Goal: Use online tool/utility: Utilize a website feature to perform a specific function

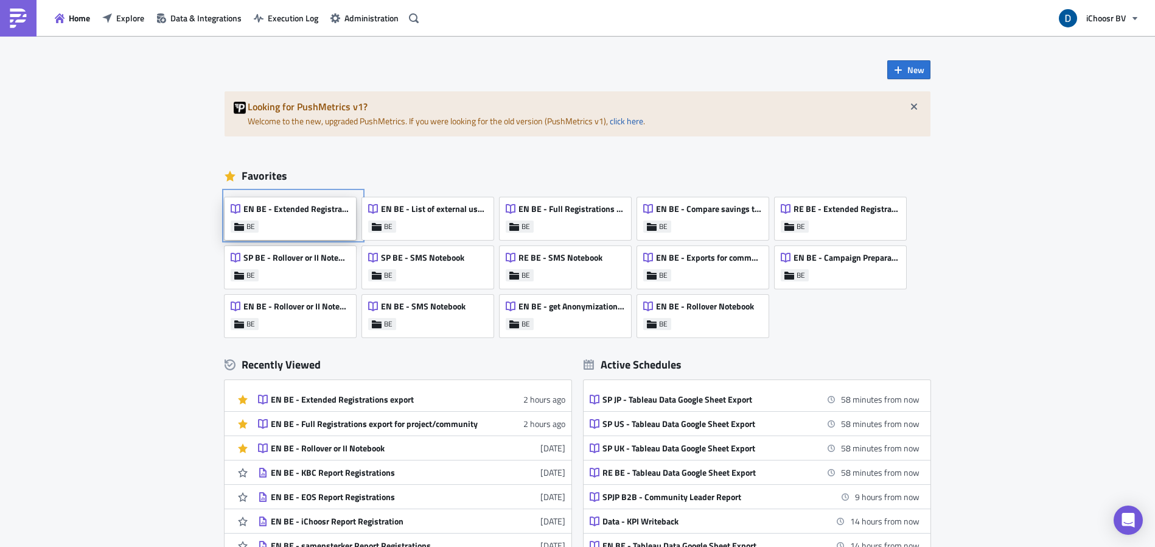
click at [307, 227] on div "EN BE - Extended Registrations export BE" at bounding box center [290, 218] width 131 height 43
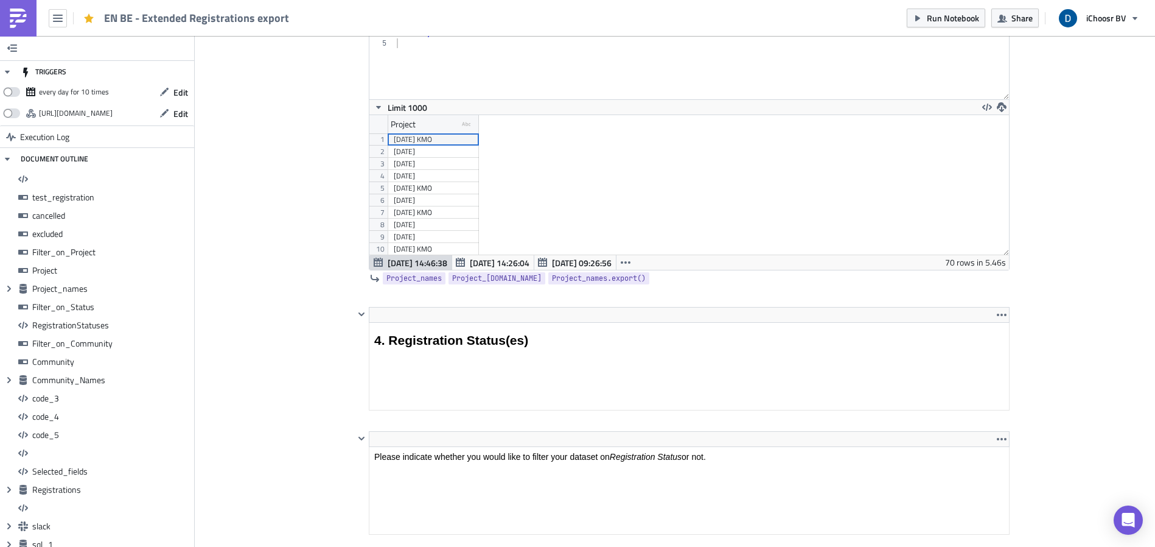
scroll to position [139, 654]
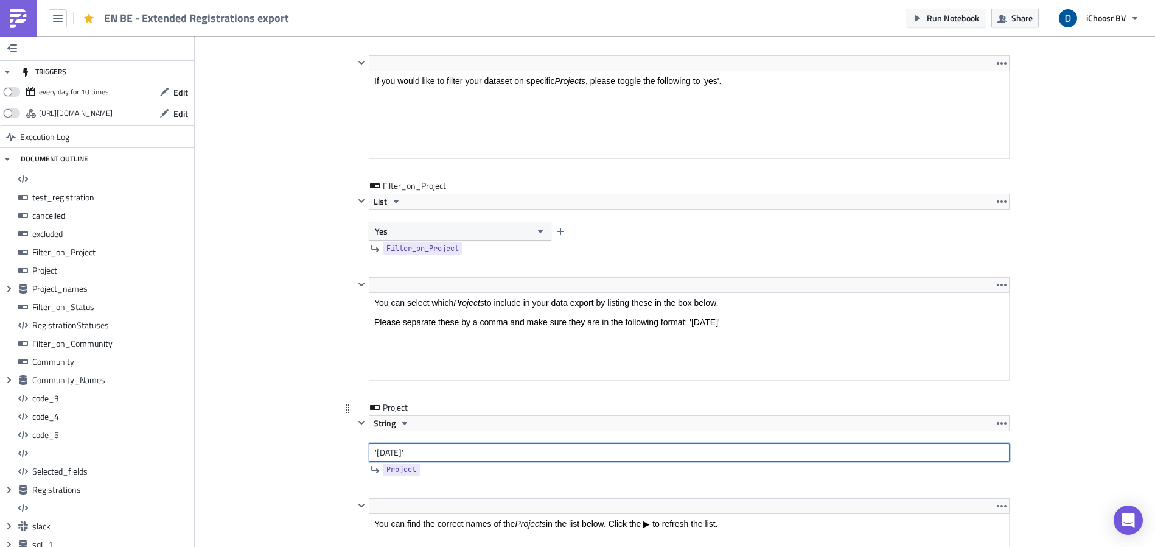
click at [422, 452] on input "'[DATE]'" at bounding box center [689, 452] width 641 height 18
click at [424, 452] on input "'[DATE]'" at bounding box center [689, 452] width 641 height 18
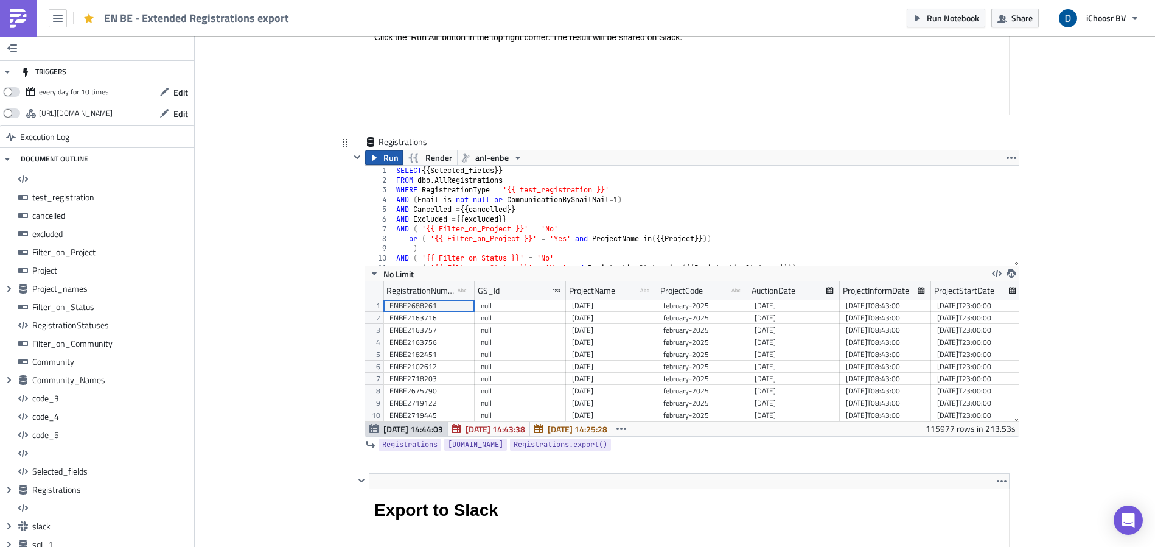
click at [384, 158] on span "Run" at bounding box center [391, 157] width 15 height 15
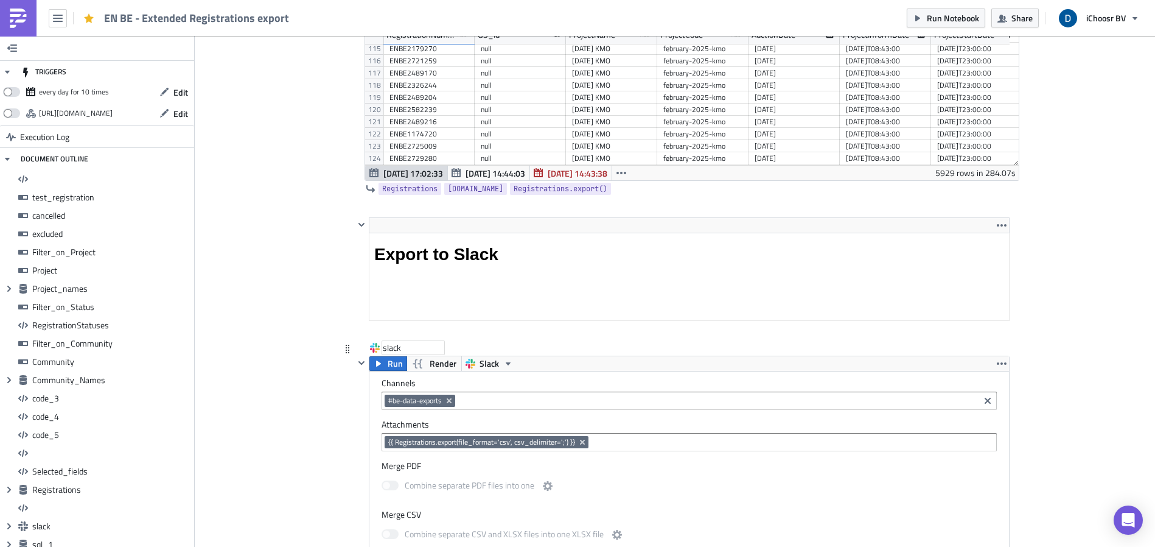
scroll to position [8660, 0]
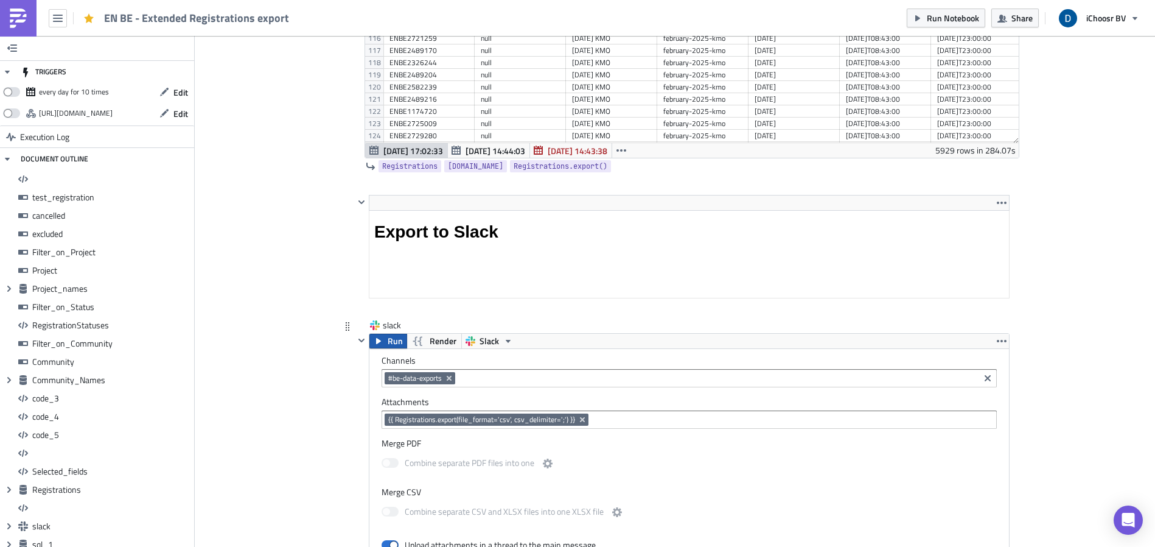
click at [398, 340] on button "Run" at bounding box center [389, 341] width 38 height 15
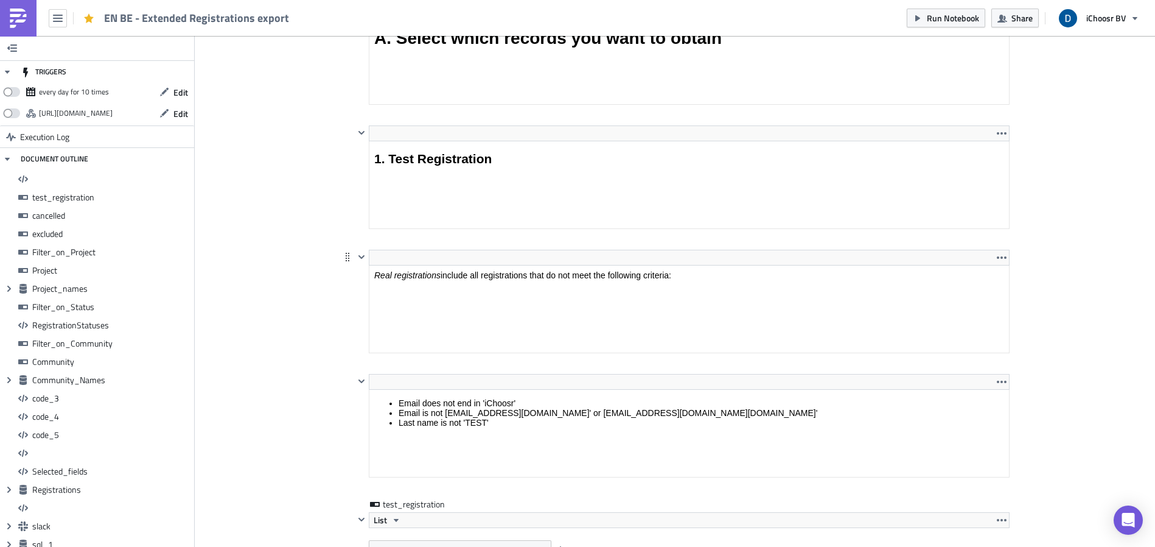
scroll to position [2379, 0]
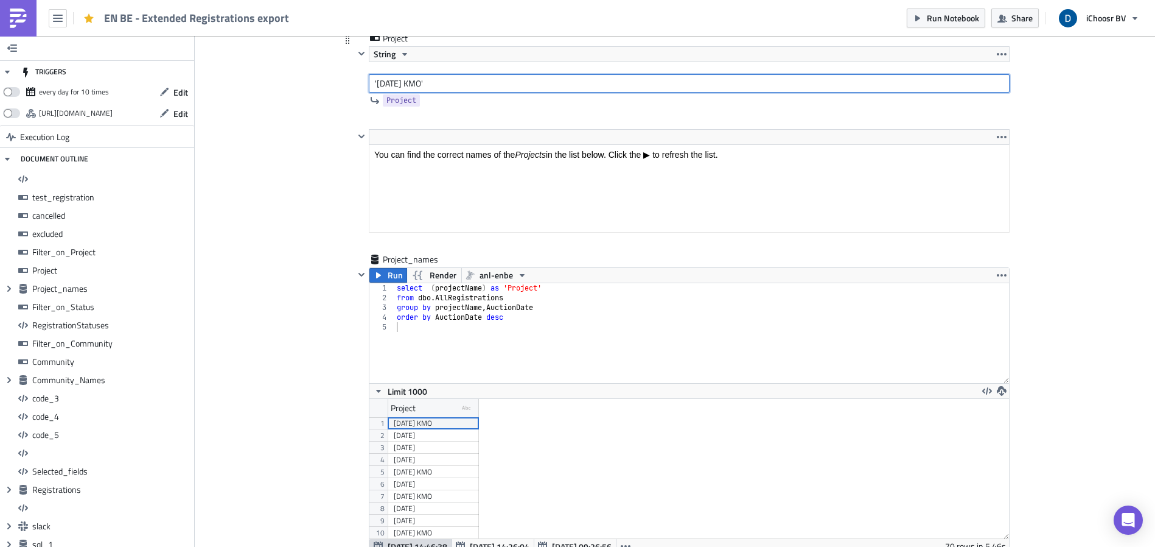
click at [390, 78] on input "'[DATE] KMO'" at bounding box center [689, 83] width 641 height 18
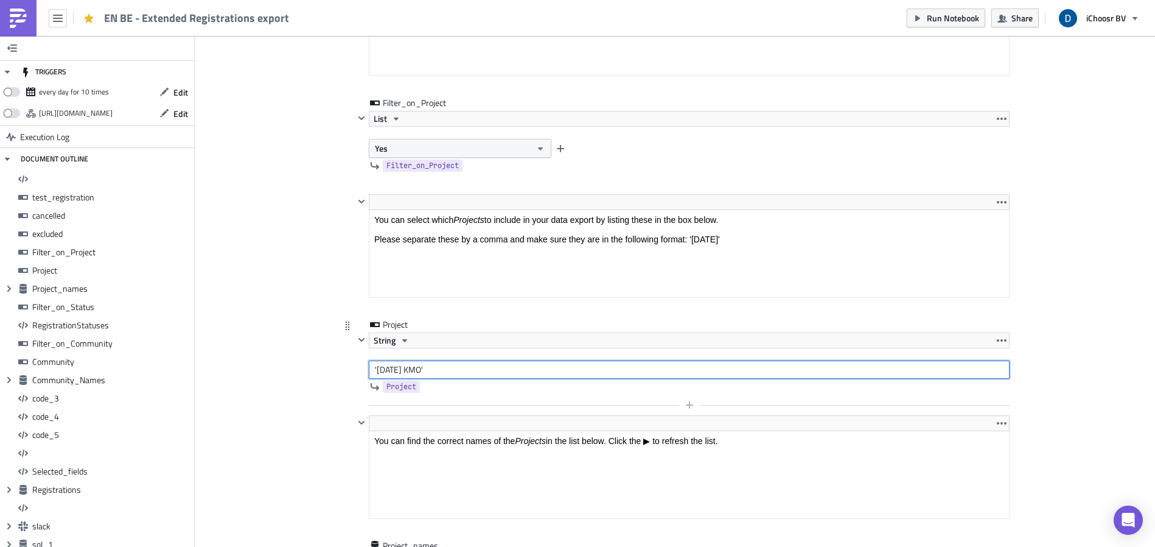
scroll to position [2129, 0]
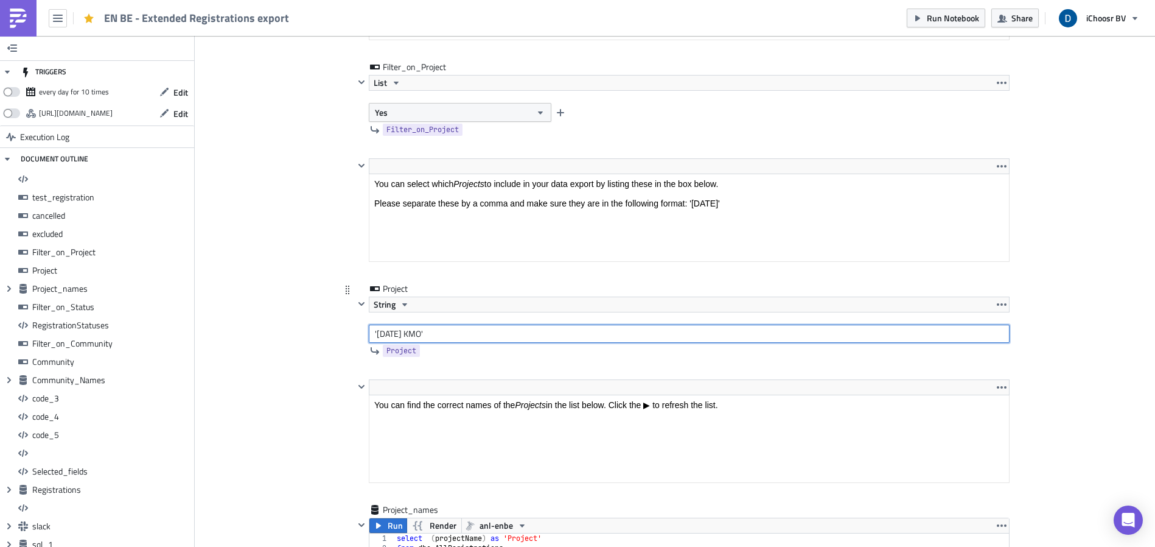
click at [408, 334] on input "'[DATE] KMO'" at bounding box center [689, 333] width 641 height 18
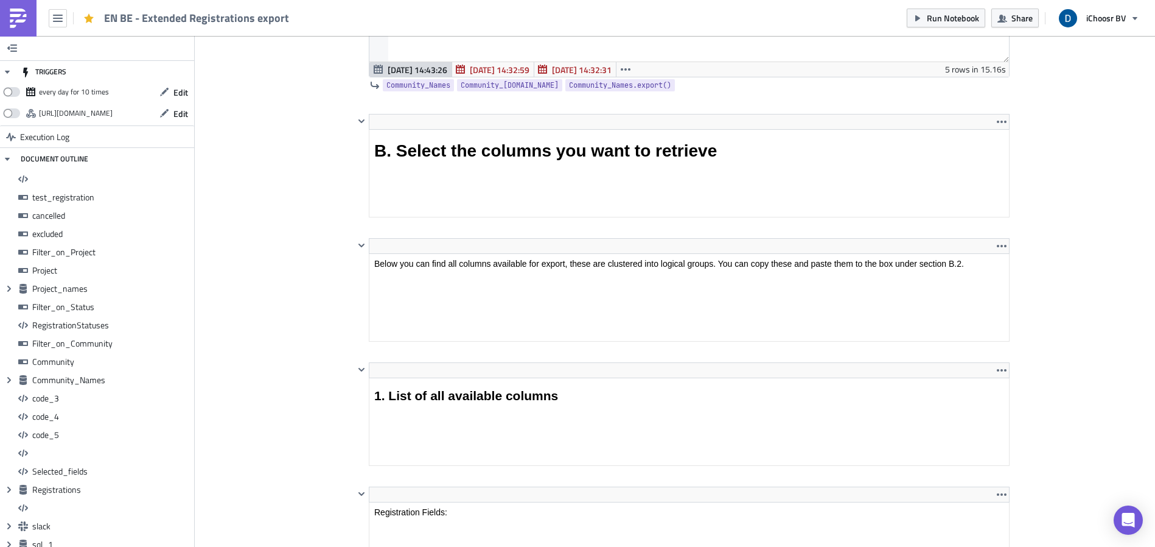
scroll to position [5006, 0]
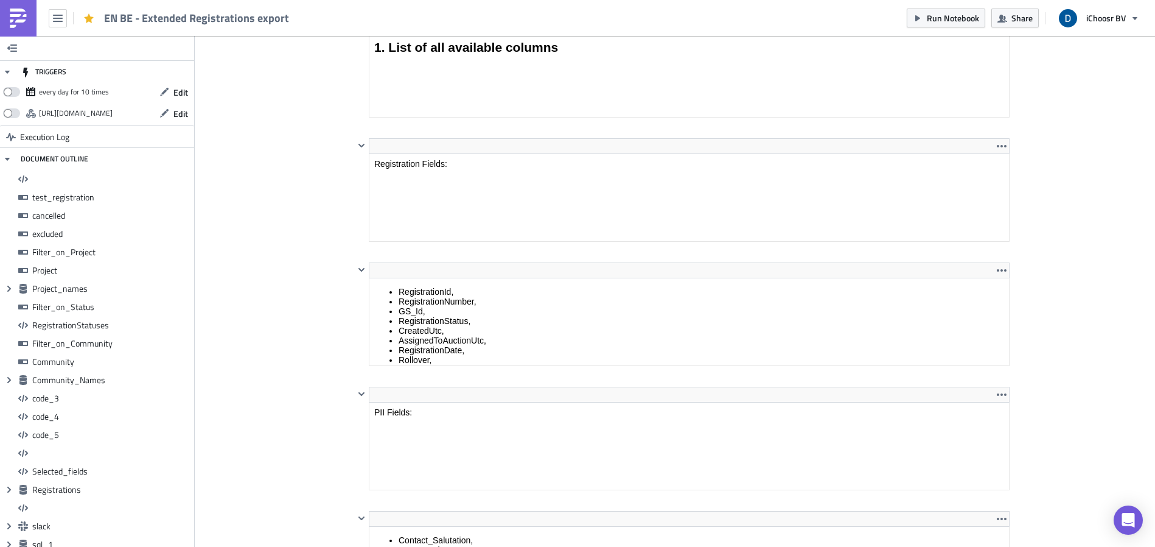
type input "'[DATE] KMO'"
click at [328, 227] on div "BE Execution Log EN BE - Extended Registrations export <h1>All registrations ex…" at bounding box center [675, 106] width 694 height 9824
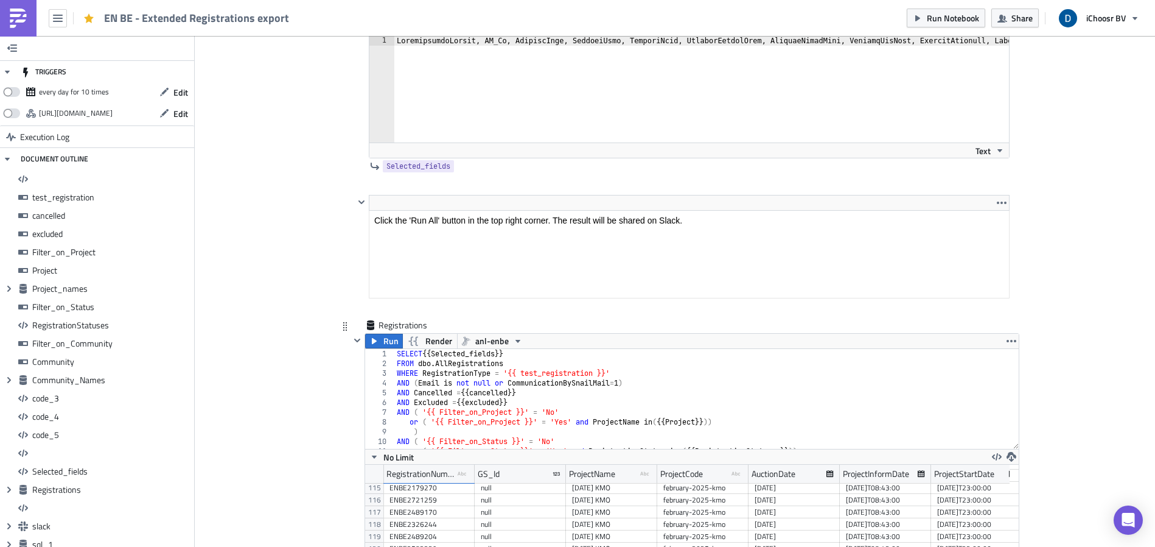
scroll to position [8211, 0]
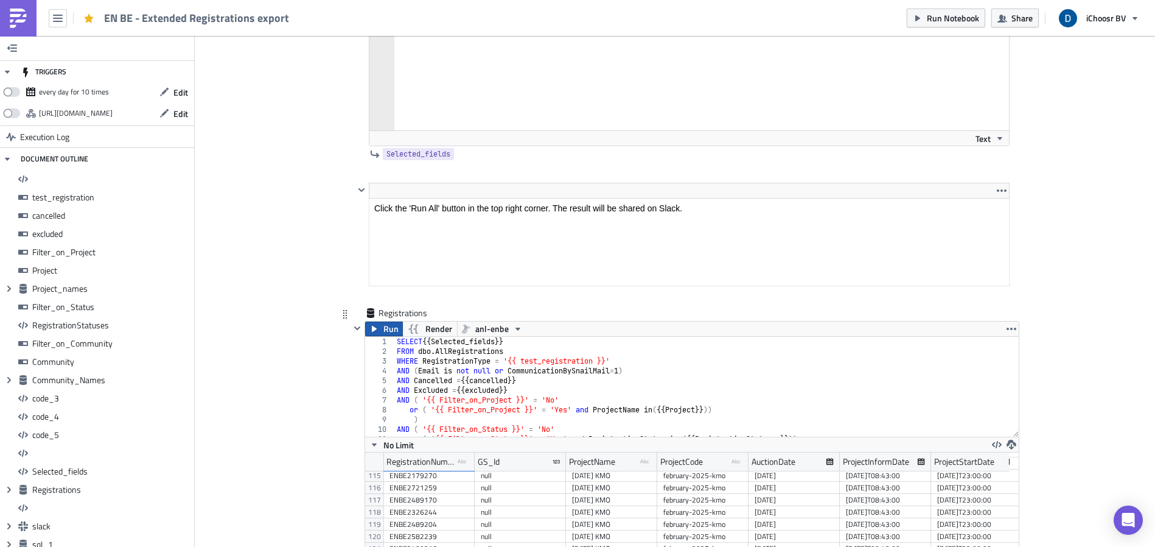
click at [387, 330] on span "Run" at bounding box center [391, 328] width 15 height 15
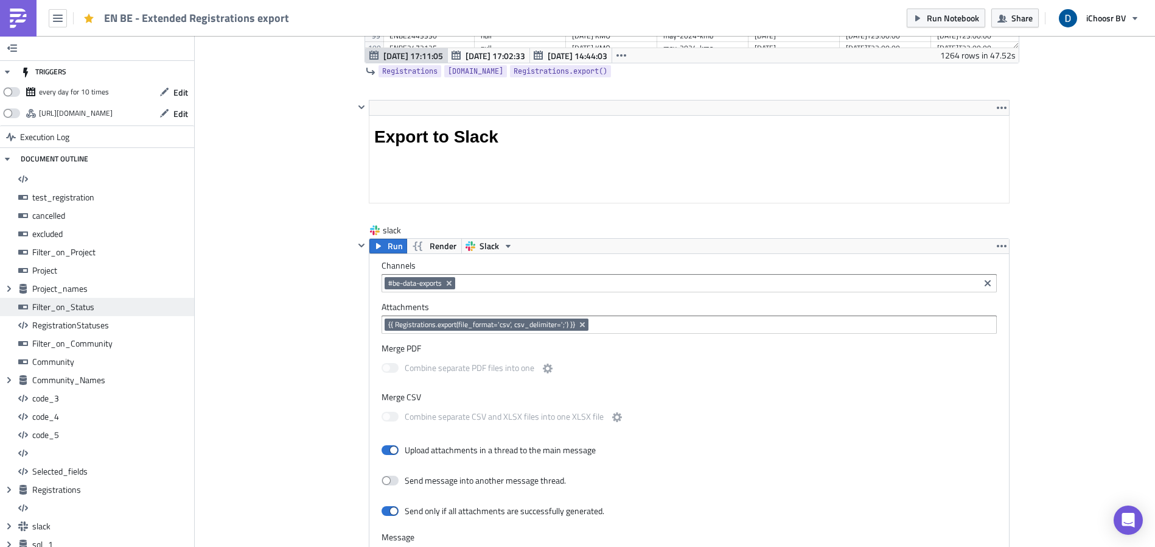
scroll to position [8786, 0]
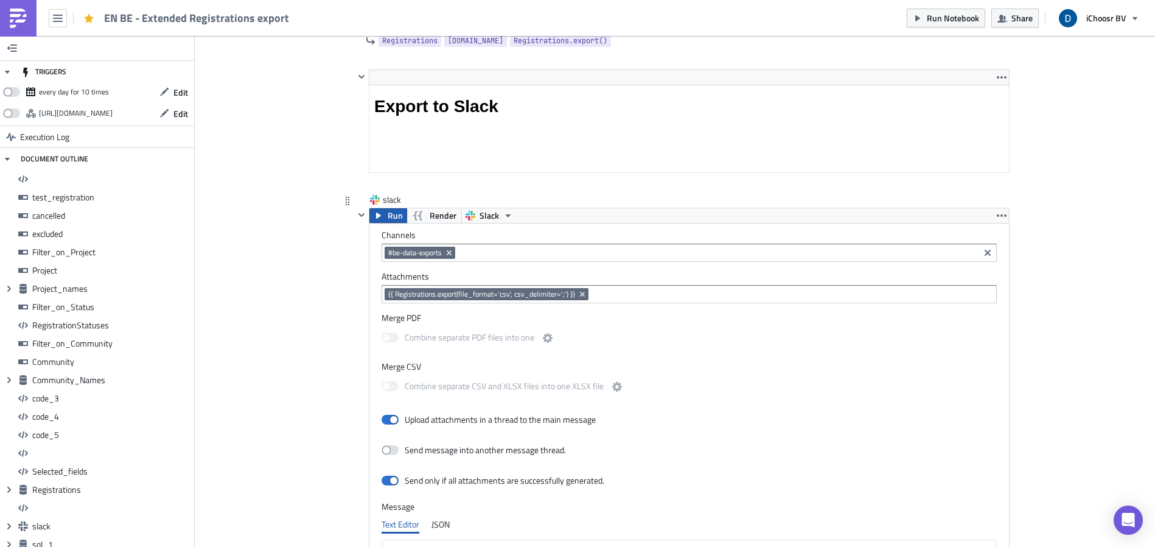
click at [390, 216] on span "Run" at bounding box center [395, 215] width 15 height 15
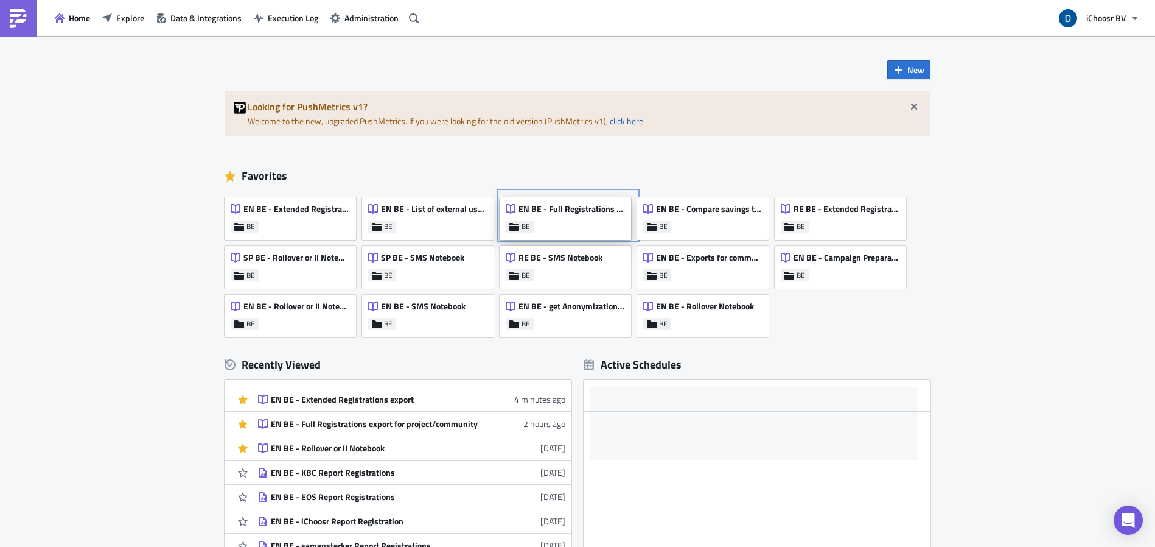
click at [578, 219] on div "EN BE - Full Registrations export for project/community" at bounding box center [565, 211] width 119 height 17
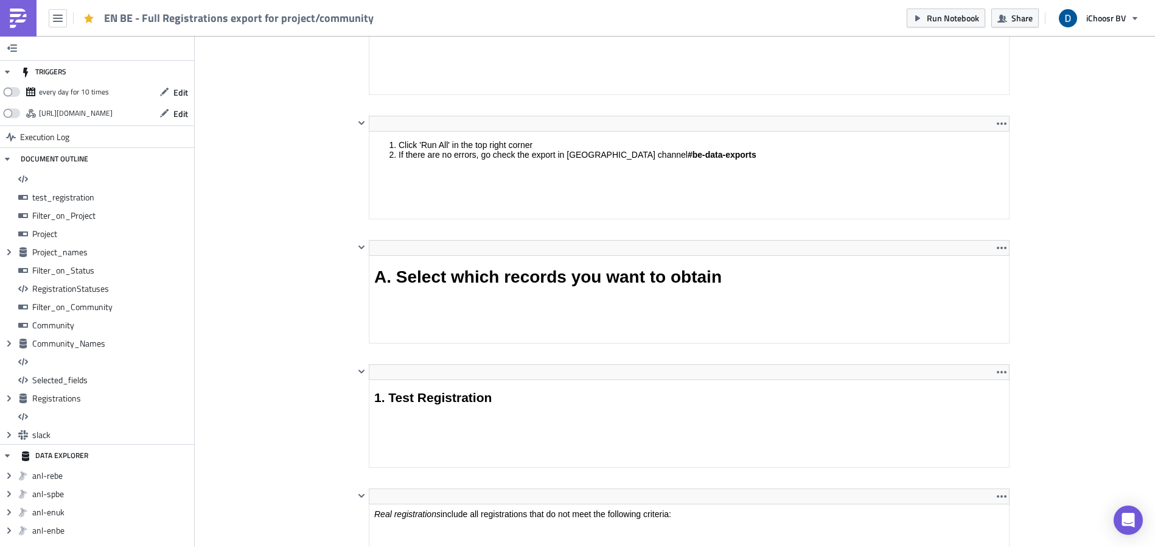
scroll to position [139, 639]
